Goal: Task Accomplishment & Management: Manage account settings

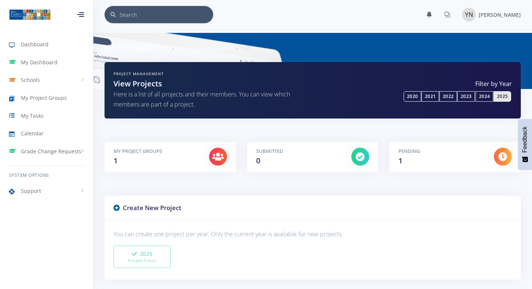
scroll to position [6, 6]
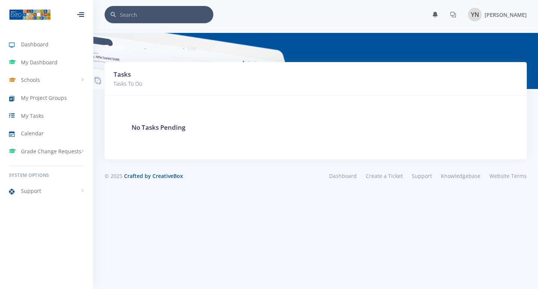
scroll to position [6, 6]
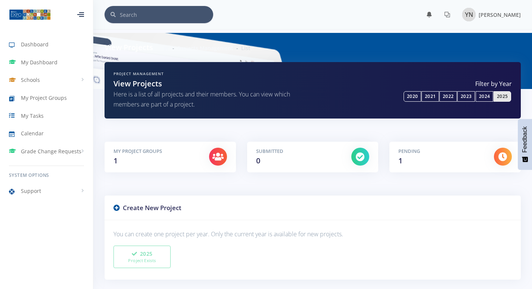
scroll to position [6, 6]
click at [504, 96] on link "2025" at bounding box center [503, 96] width 18 height 10
click at [454, 154] on h5 "Pending" at bounding box center [441, 151] width 84 height 7
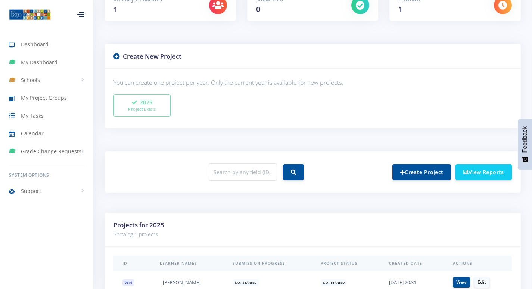
scroll to position [198, 0]
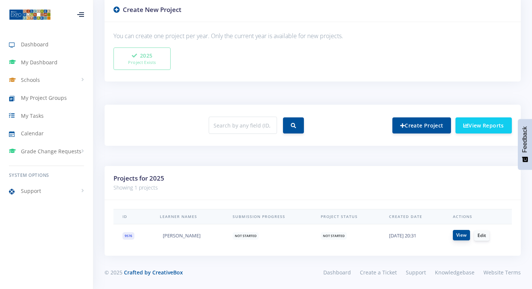
click at [462, 236] on link "View" at bounding box center [461, 235] width 17 height 10
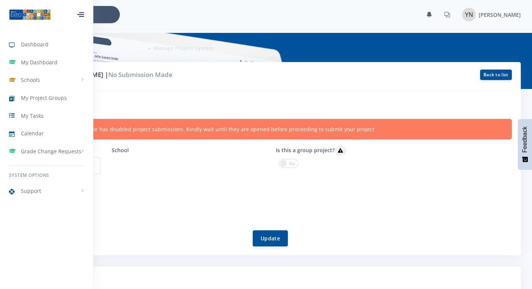
scroll to position [6, 6]
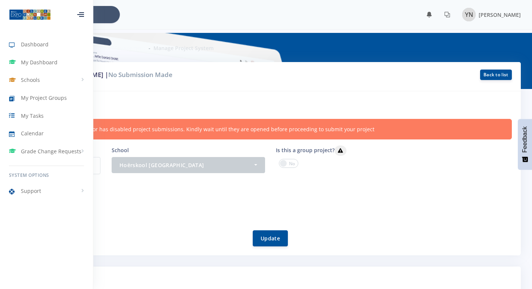
click at [386, 175] on div "Members (Choose Only 2 per project) - Laaiqah Peerbhay [PERSON_NAME] [PERSON_NA…" at bounding box center [435, 167] width 165 height 44
click at [344, 90] on div "Project by: [PERSON_NAME] | No Submission Made Back to list" at bounding box center [266, 76] width 510 height 29
click at [105, 86] on div "Project by: [PERSON_NAME] | No Submission Made Back to list" at bounding box center [266, 76] width 510 height 29
click at [115, 99] on div "Project information Your provincial coordinator has disabled project submission…" at bounding box center [266, 173] width 510 height 164
click at [81, 13] on div at bounding box center [80, 14] width 7 height 4
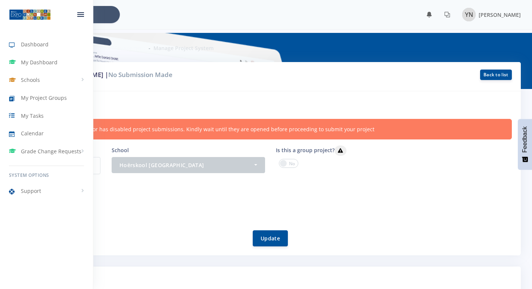
click at [81, 13] on div at bounding box center [80, 14] width 7 height 4
click at [128, 13] on div "× You have 1 notifications." at bounding box center [266, 14] width 510 height 17
click at [273, 233] on button "Update" at bounding box center [270, 238] width 35 height 16
click at [177, 107] on h6 "Project information" at bounding box center [266, 105] width 492 height 10
